Goal: Information Seeking & Learning: Learn about a topic

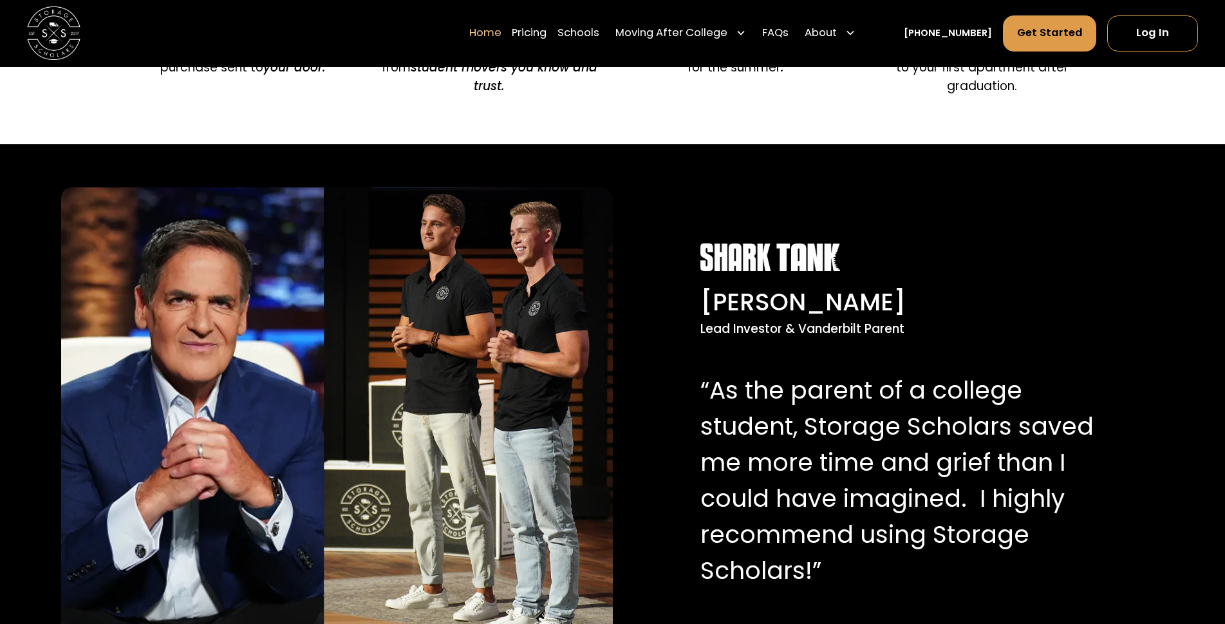
scroll to position [1287, 0]
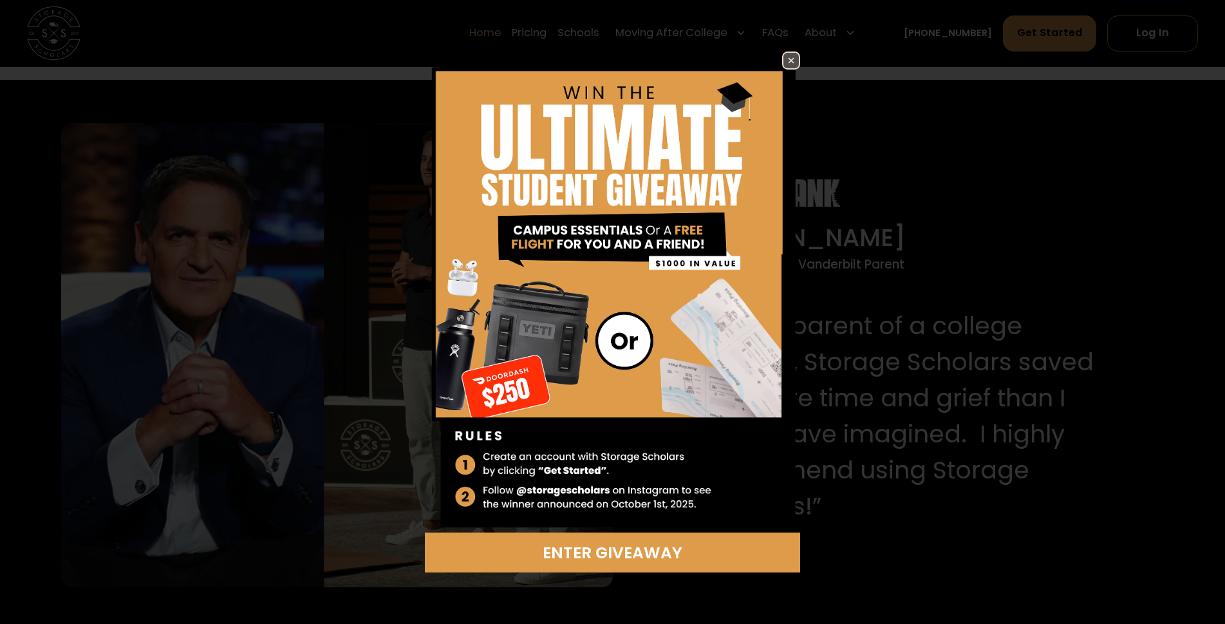
click at [789, 62] on img at bounding box center [790, 60] width 15 height 15
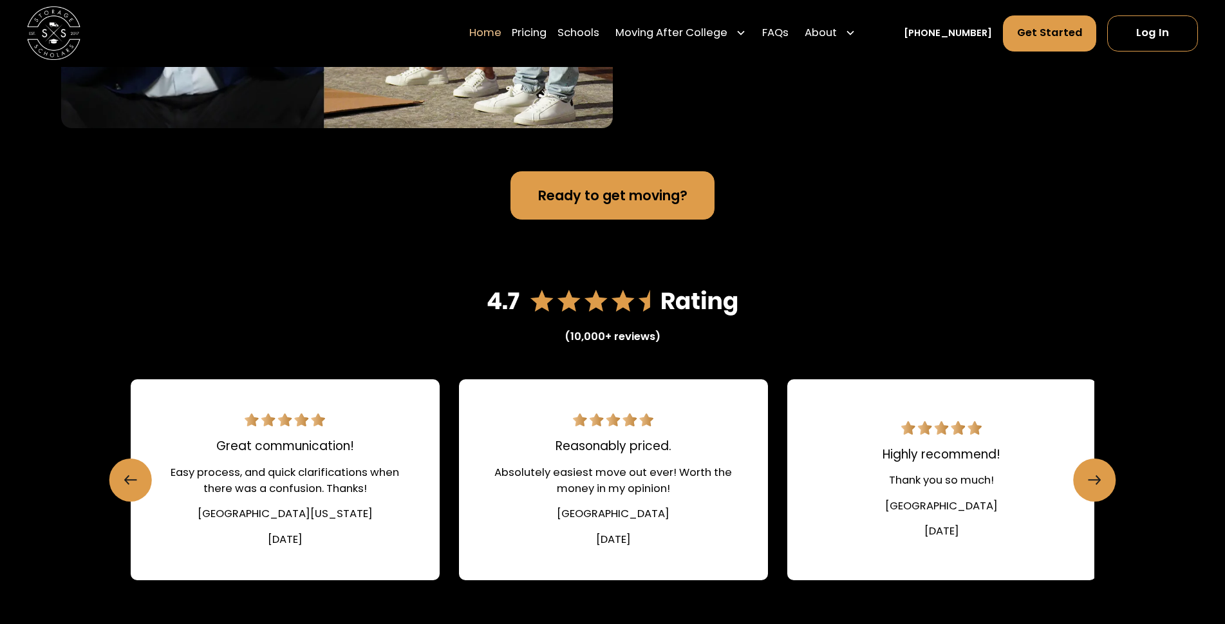
scroll to position [1673, 0]
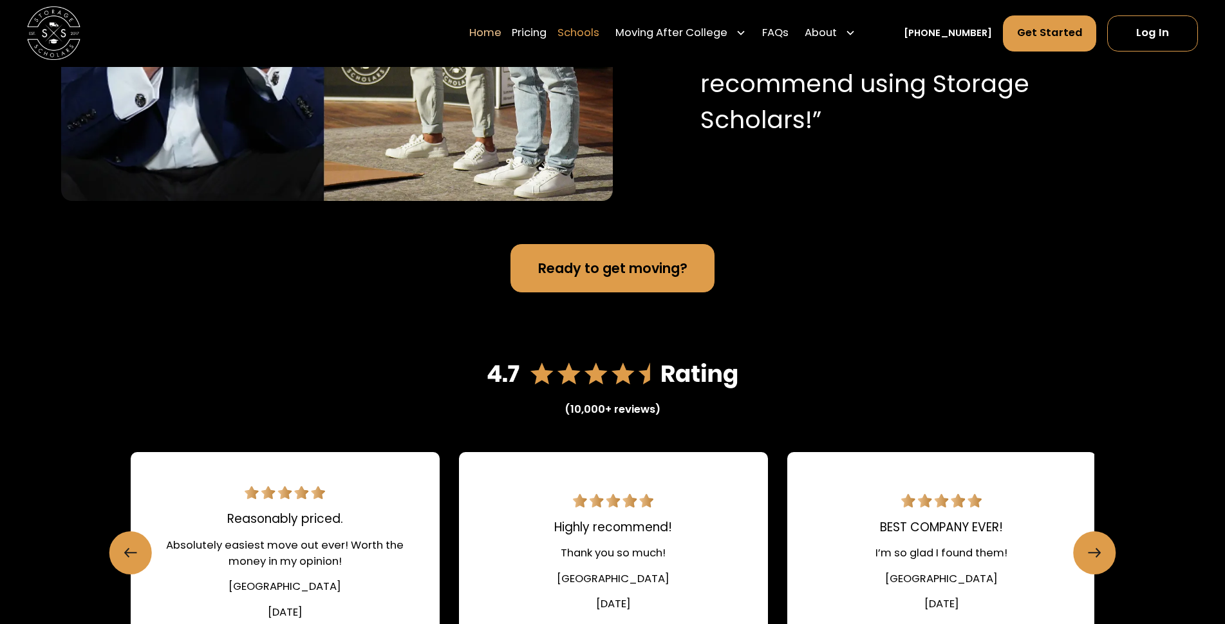
click at [595, 21] on link "Schools" at bounding box center [578, 33] width 42 height 37
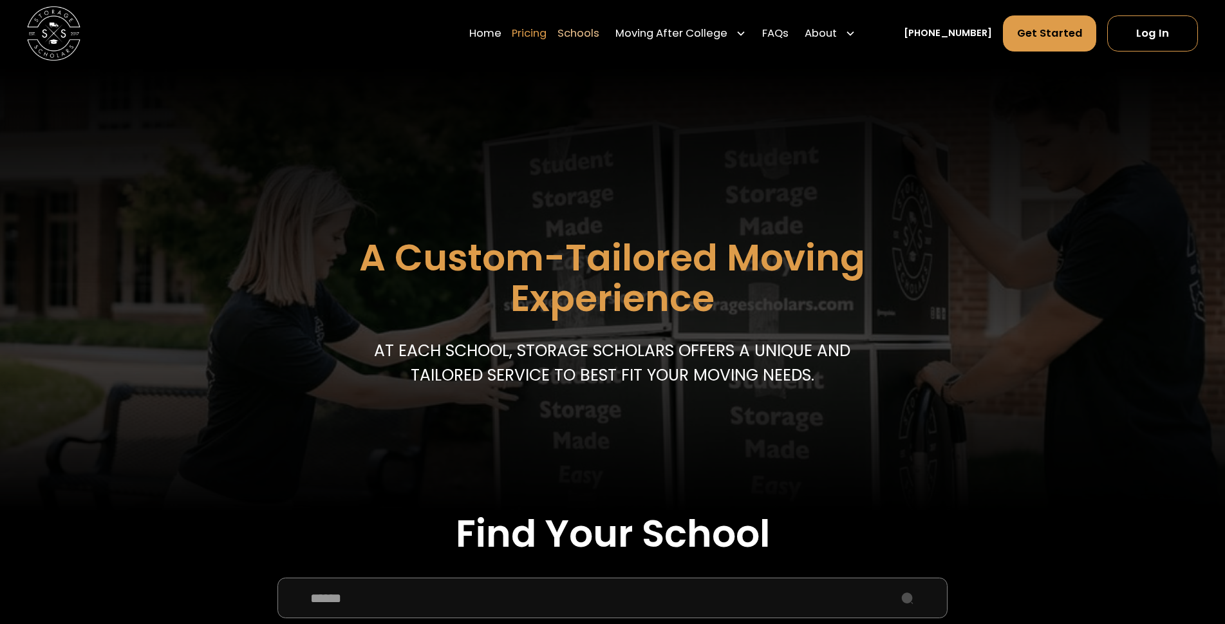
click at [546, 34] on link "Pricing" at bounding box center [529, 33] width 35 height 37
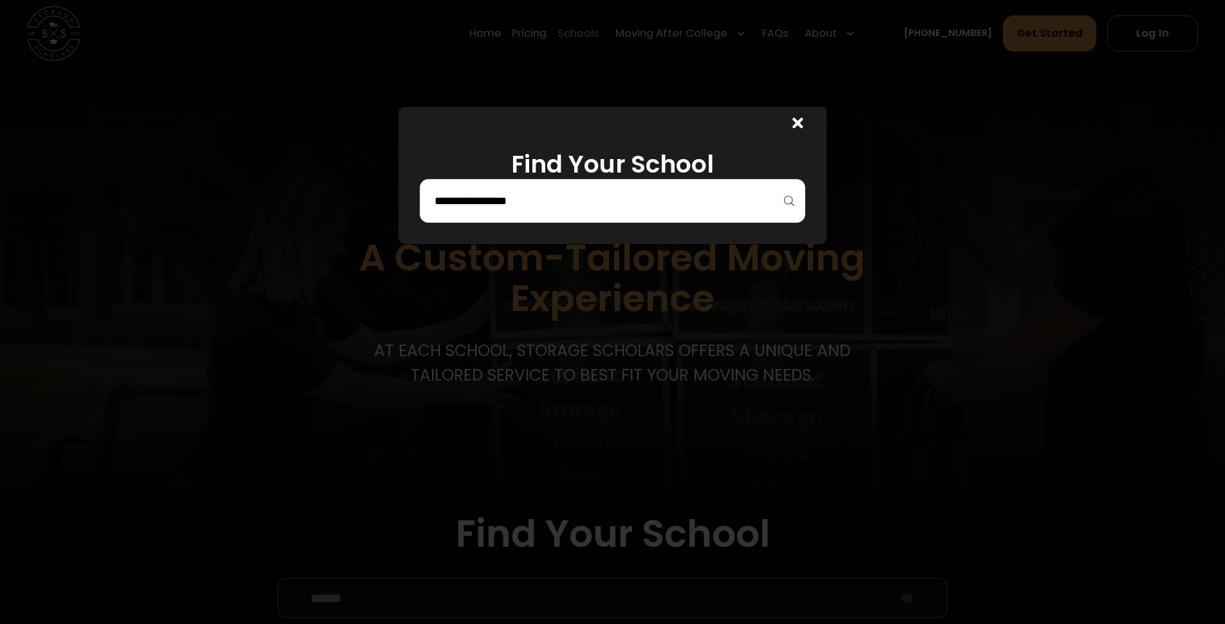
click at [739, 186] on div at bounding box center [612, 201] width 385 height 44
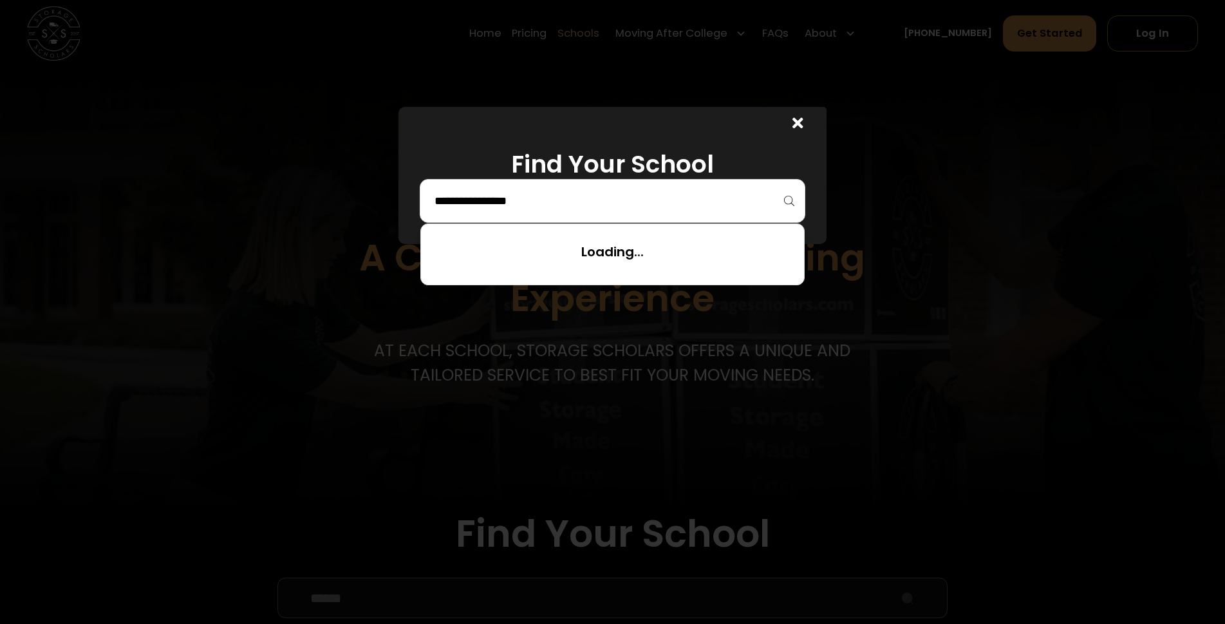
click at [735, 205] on input "search" at bounding box center [612, 201] width 358 height 22
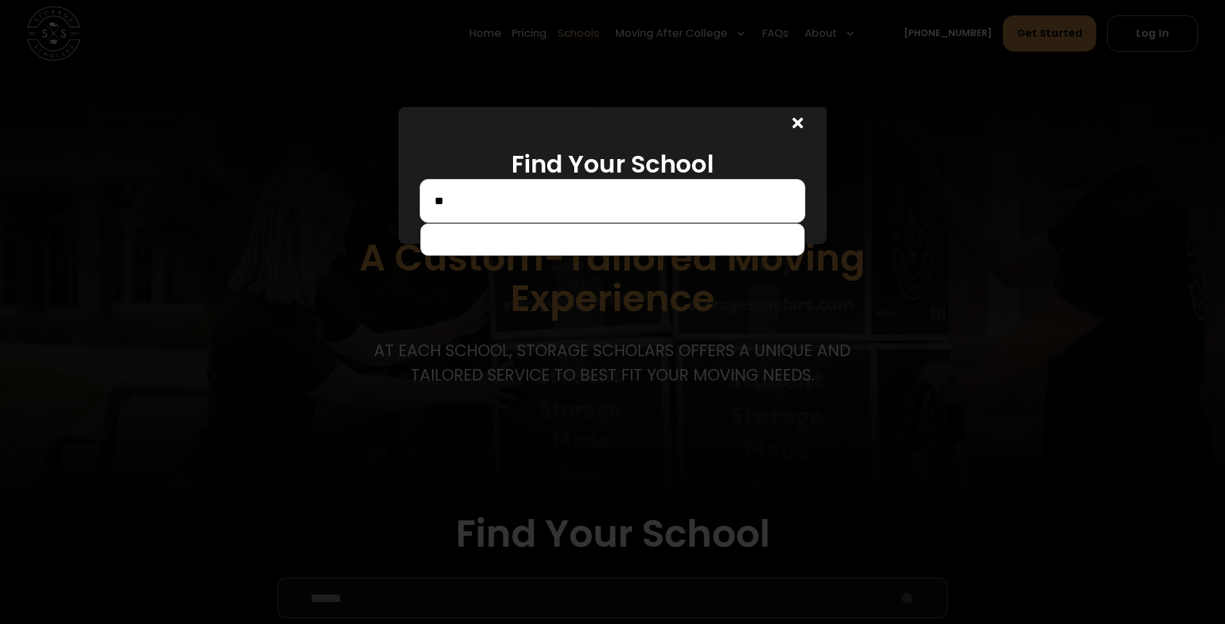
type input "*"
type input "******"
drag, startPoint x: 724, startPoint y: 242, endPoint x: 526, endPoint y: 21, distance: 296.2
click at [723, 239] on div at bounding box center [612, 239] width 384 height 32
